Goal: Information Seeking & Learning: Learn about a topic

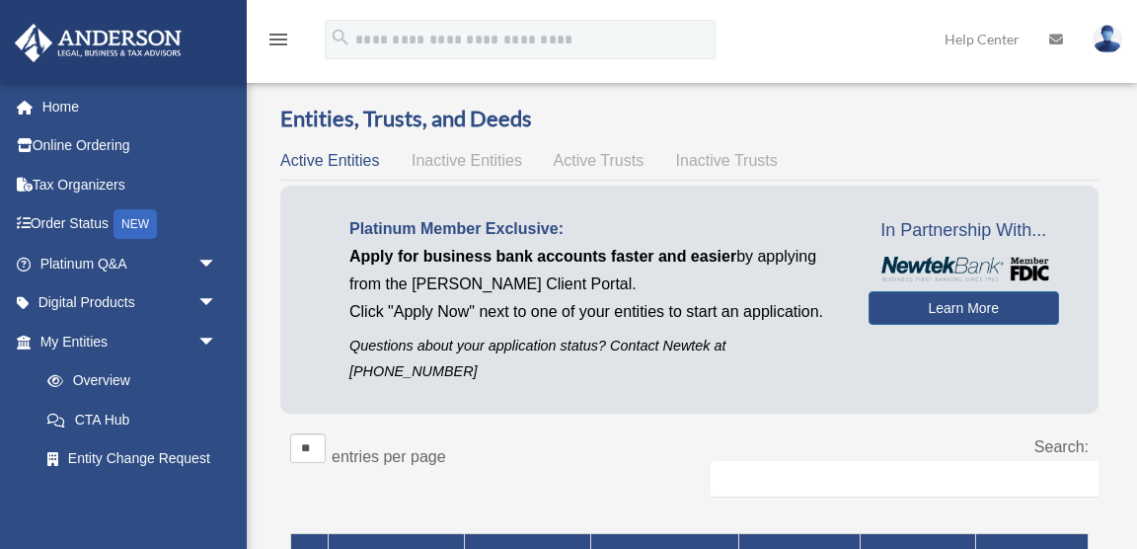
scroll to position [331, 0]
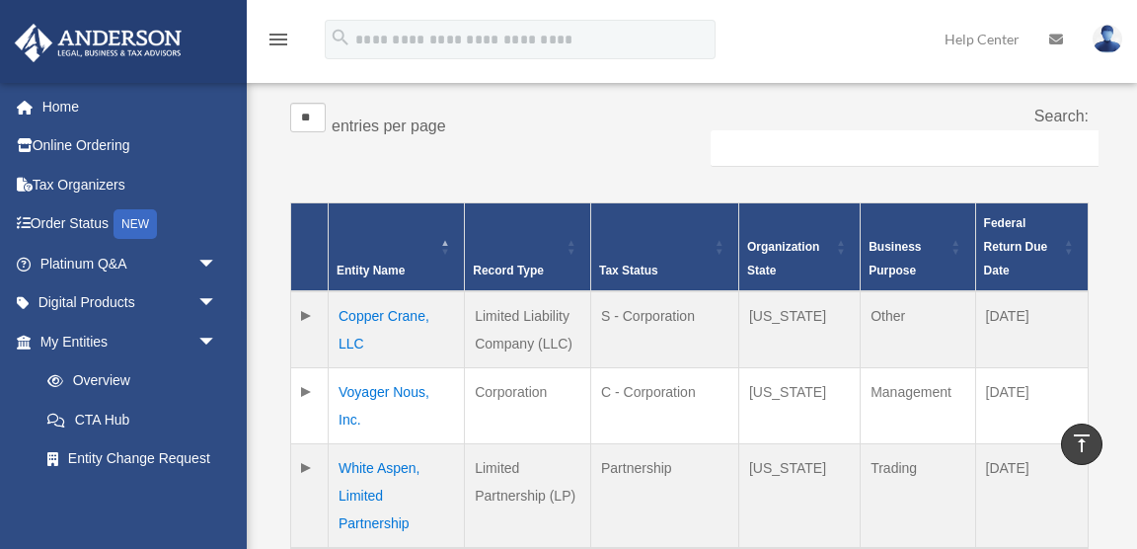
click at [701, 444] on td "Partnership" at bounding box center [664, 496] width 148 height 105
click at [204, 258] on span "arrow_drop_down" at bounding box center [216, 264] width 39 height 40
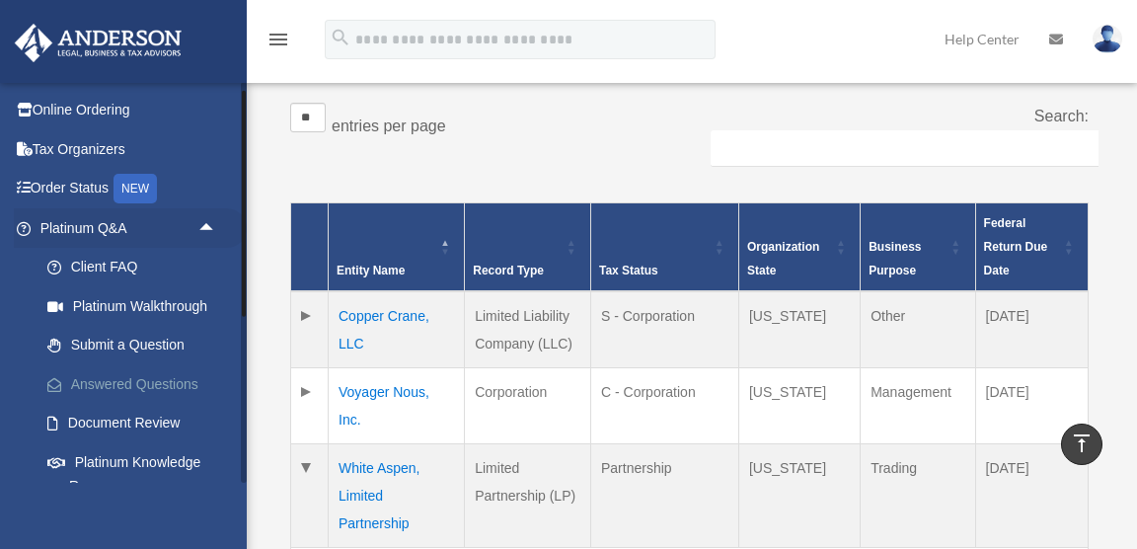
scroll to position [79, 0]
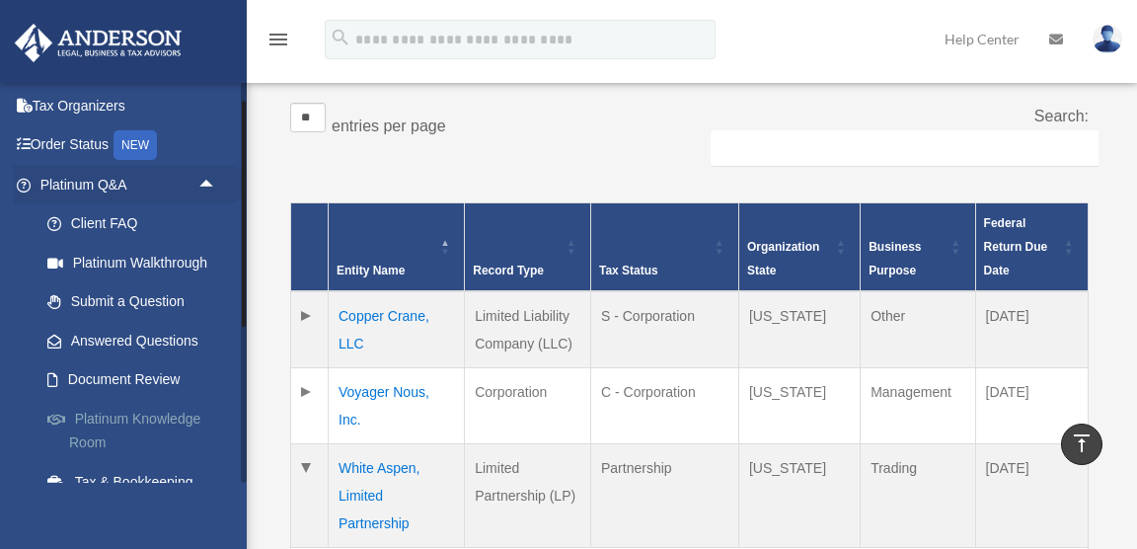
click at [165, 417] on link "Platinum Knowledge Room" at bounding box center [137, 430] width 219 height 63
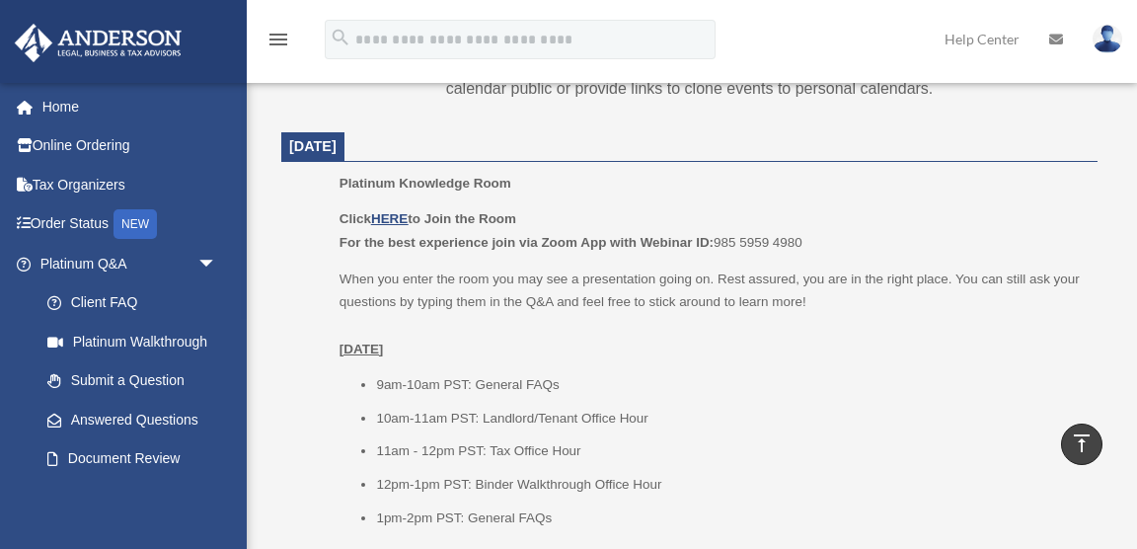
scroll to position [825, 0]
click at [391, 216] on u "HERE" at bounding box center [389, 218] width 37 height 15
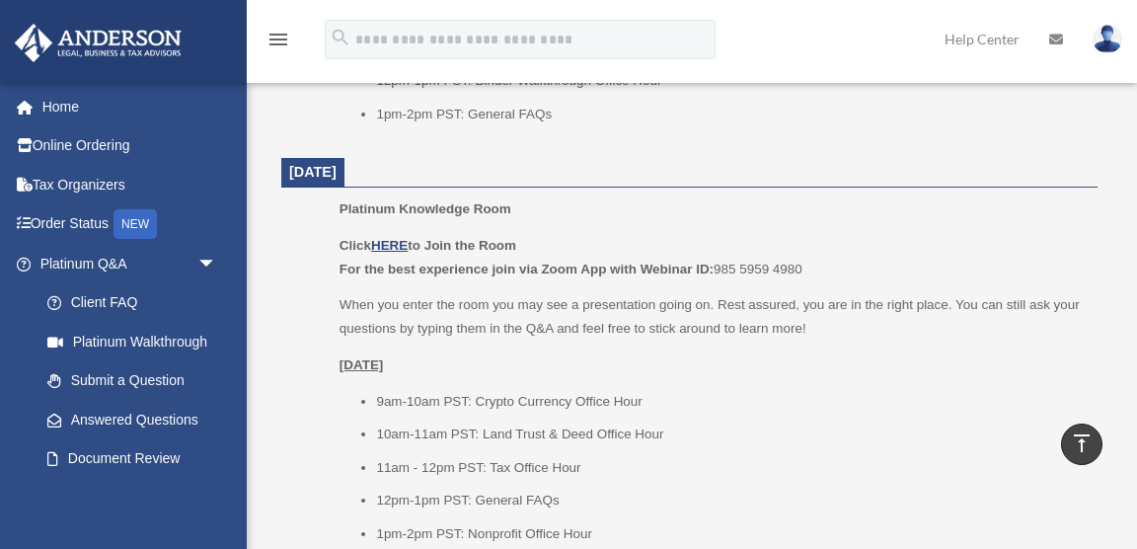
scroll to position [1240, 0]
